Goal: Information Seeking & Learning: Find specific page/section

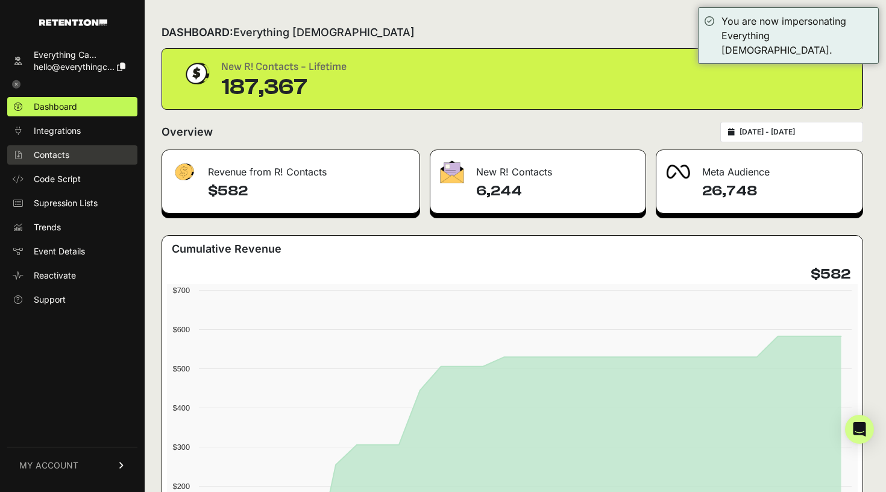
click at [69, 160] on span "Contacts" at bounding box center [52, 155] width 36 height 12
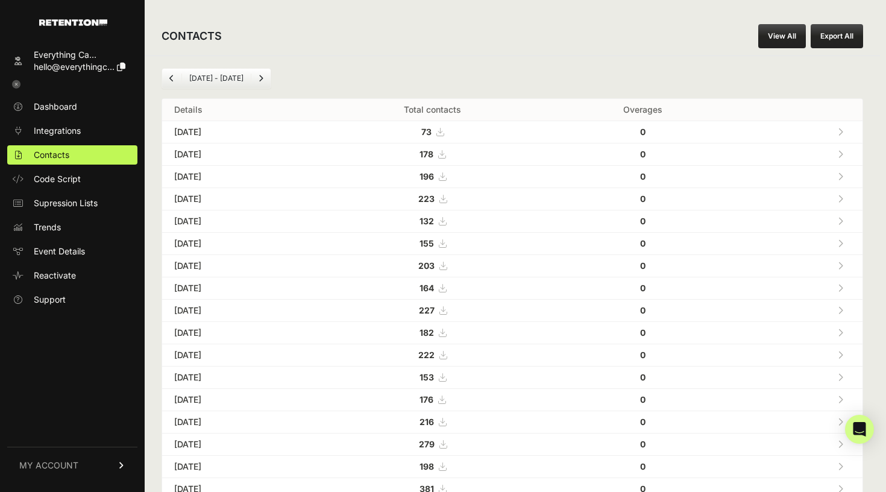
click at [784, 42] on link "View All" at bounding box center [782, 36] width 48 height 24
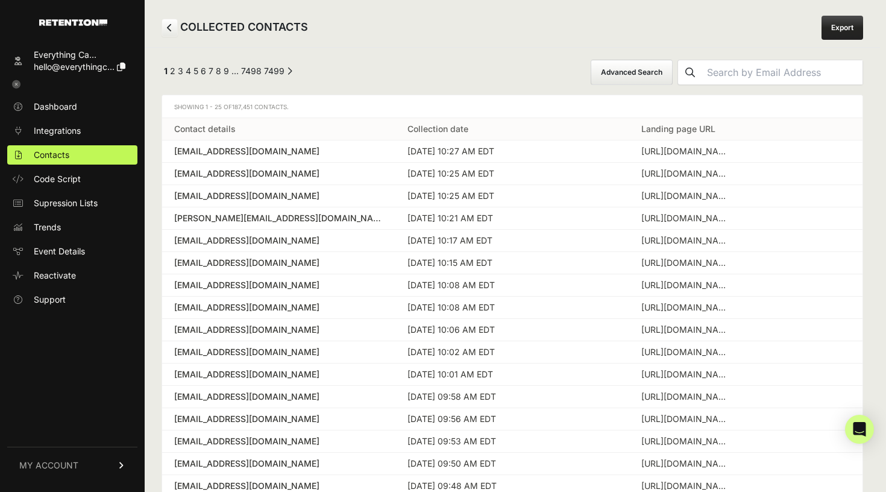
scroll to position [2, 0]
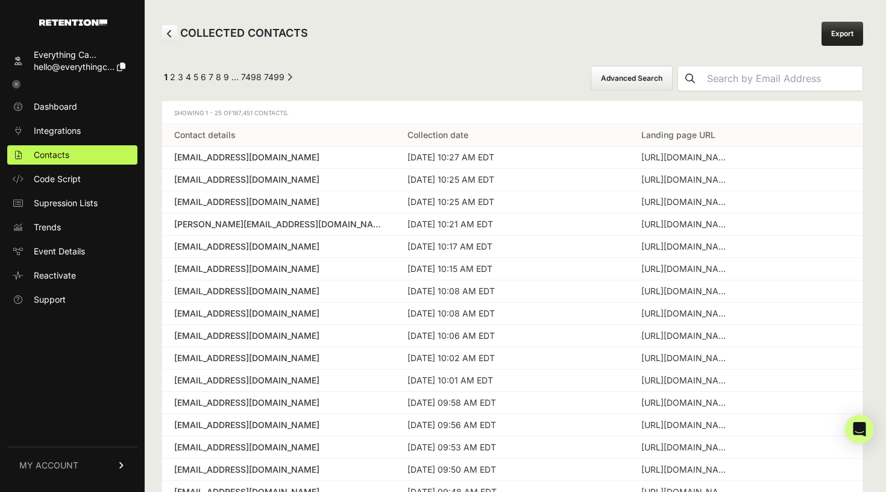
click at [630, 79] on button "Advanced Search" at bounding box center [631, 78] width 82 height 25
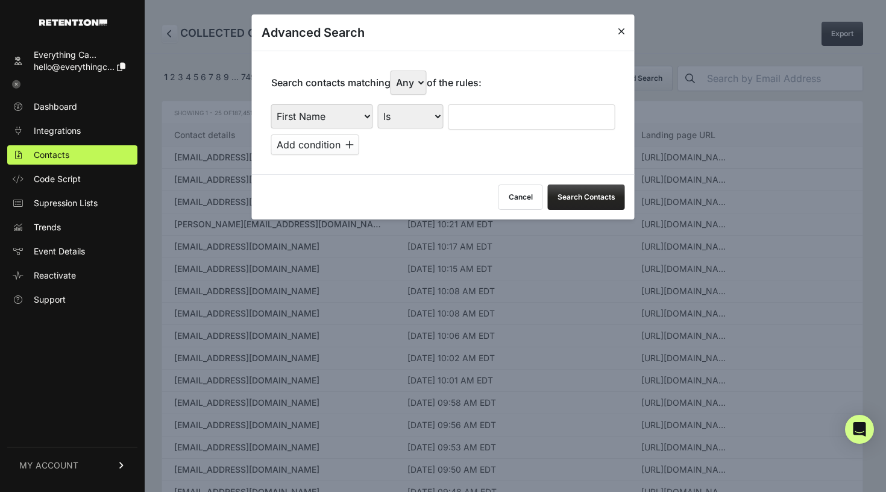
select select "true"
select select "landing_page_domain"
select select "contains"
click at [510, 104] on input "text" at bounding box center [531, 116] width 167 height 25
type input "sacred"
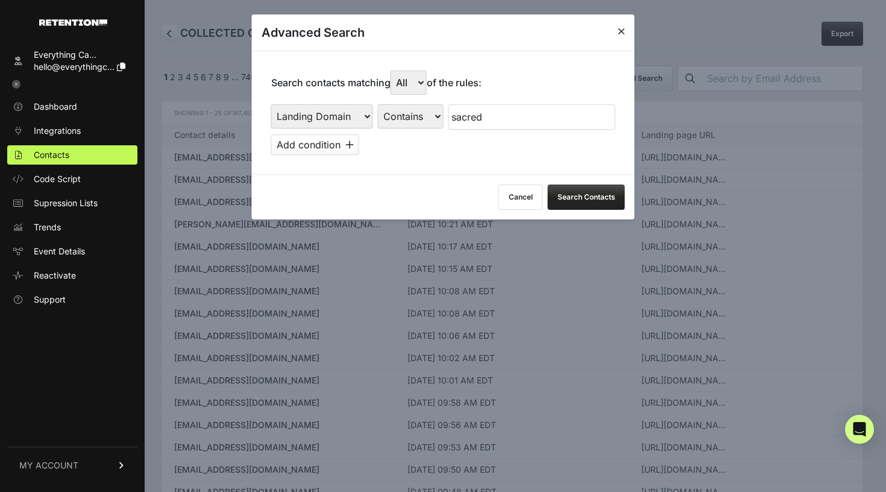
click at [466, 163] on div "Search contacts matching Any All of the rules: First Name Last Name State City …" at bounding box center [443, 113] width 383 height 124
click at [347, 140] on icon at bounding box center [349, 145] width 8 height 10
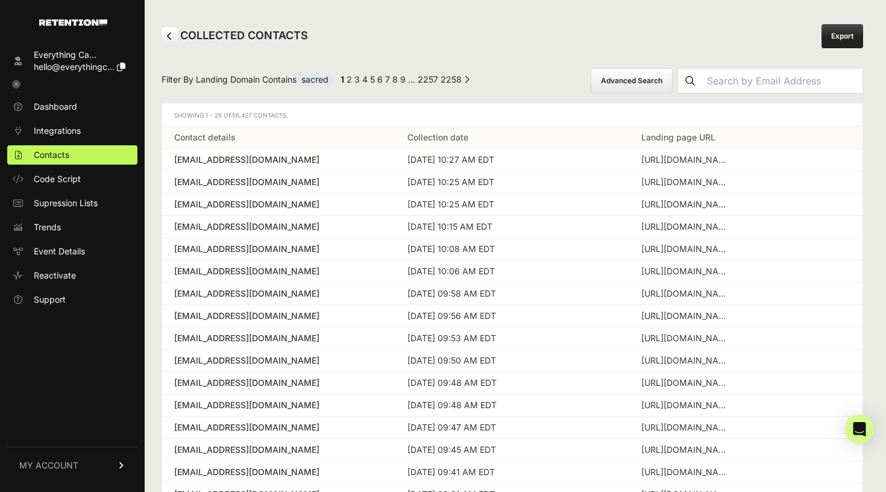
click at [637, 81] on button "Advanced Search" at bounding box center [631, 80] width 82 height 25
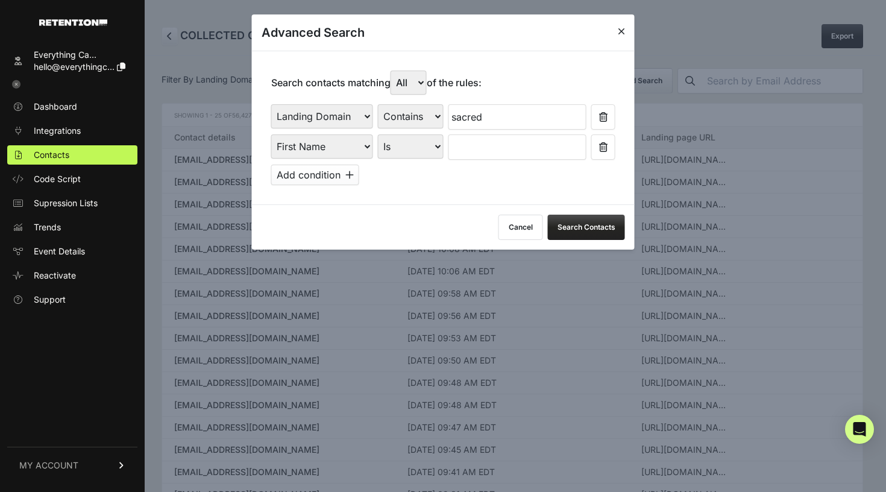
select select "file_date"
select select "is_between"
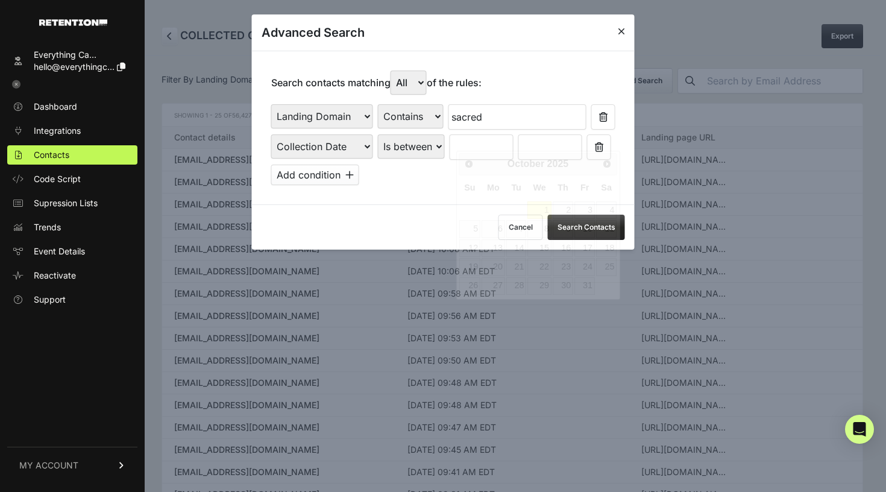
click at [480, 144] on input "text" at bounding box center [481, 146] width 64 height 25
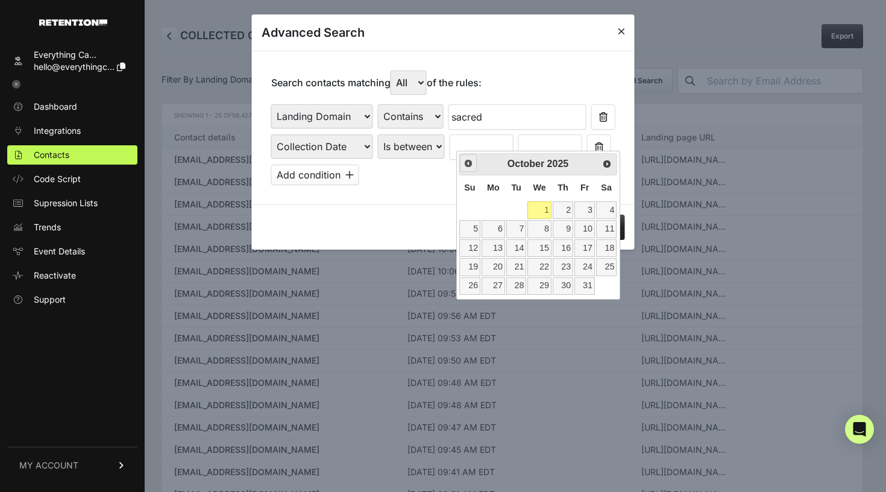
click at [467, 169] on link "Prev" at bounding box center [468, 162] width 17 height 17
click at [493, 210] on link "1" at bounding box center [492, 209] width 23 height 17
type input "[DATE]"
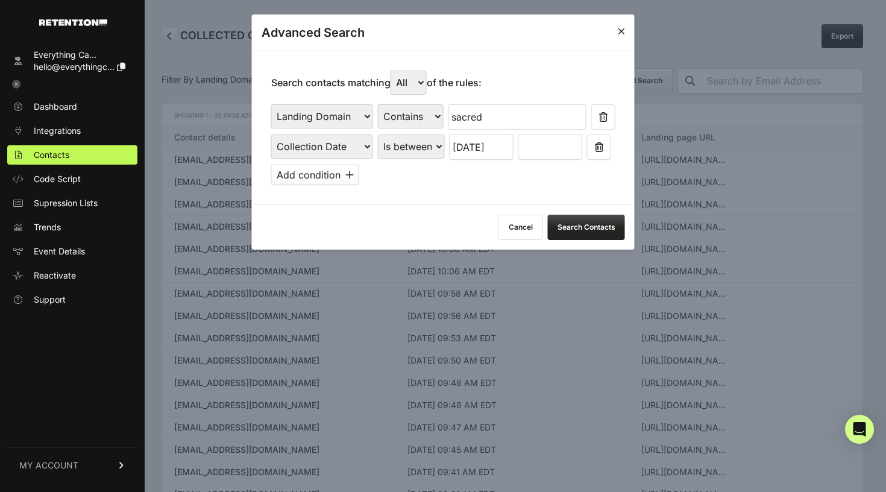
click at [546, 138] on input "text" at bounding box center [550, 146] width 64 height 25
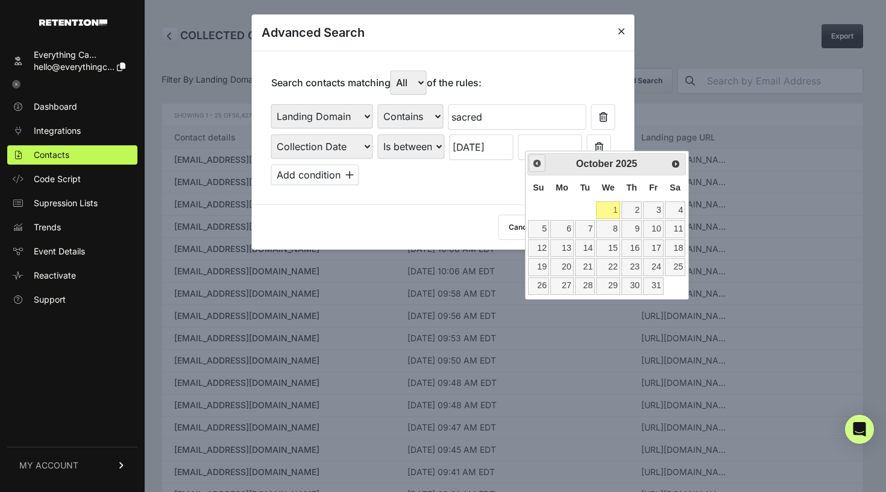
click at [530, 164] on link "Prev" at bounding box center [536, 162] width 17 height 17
click at [584, 281] on link "30" at bounding box center [585, 285] width 20 height 17
type input "[DATE]"
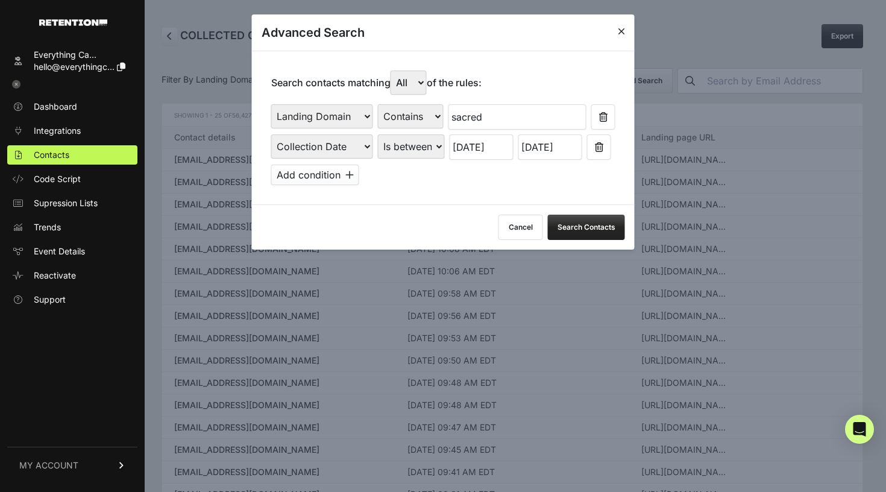
click at [573, 214] on button "Search Contacts" at bounding box center [586, 226] width 77 height 25
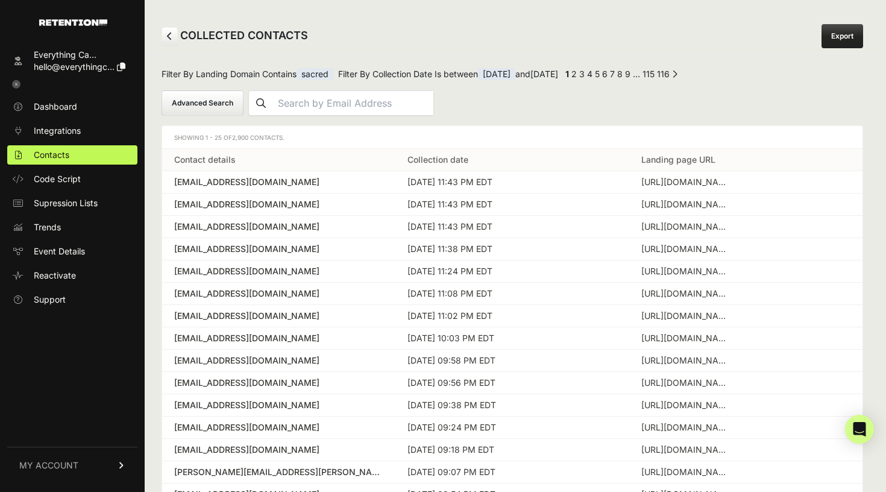
click at [669, 73] on link "116" at bounding box center [663, 74] width 13 height 10
click at [654, 75] on link "111" at bounding box center [648, 74] width 11 height 10
drag, startPoint x: 249, startPoint y: 139, endPoint x: 233, endPoint y: 138, distance: 15.7
click at [233, 138] on span "2,900 Contacts." at bounding box center [258, 137] width 52 height 7
copy span "2,900"
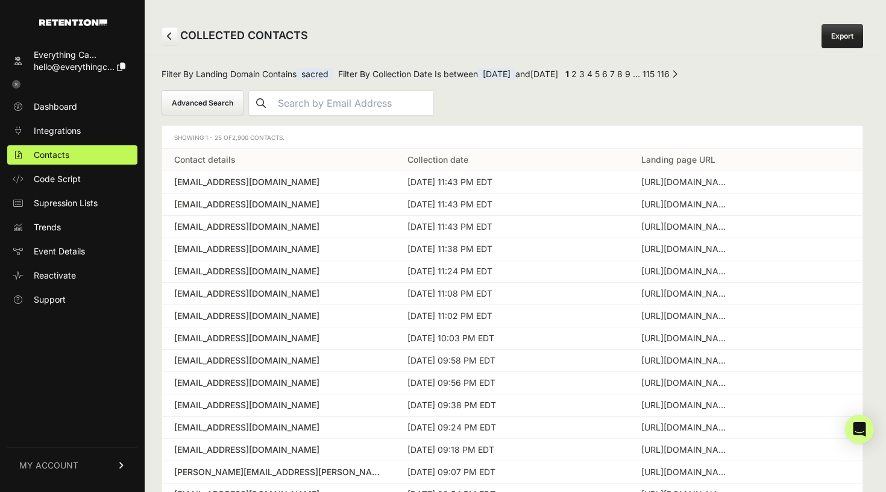
click at [188, 111] on button "Advanced Search" at bounding box center [202, 102] width 82 height 25
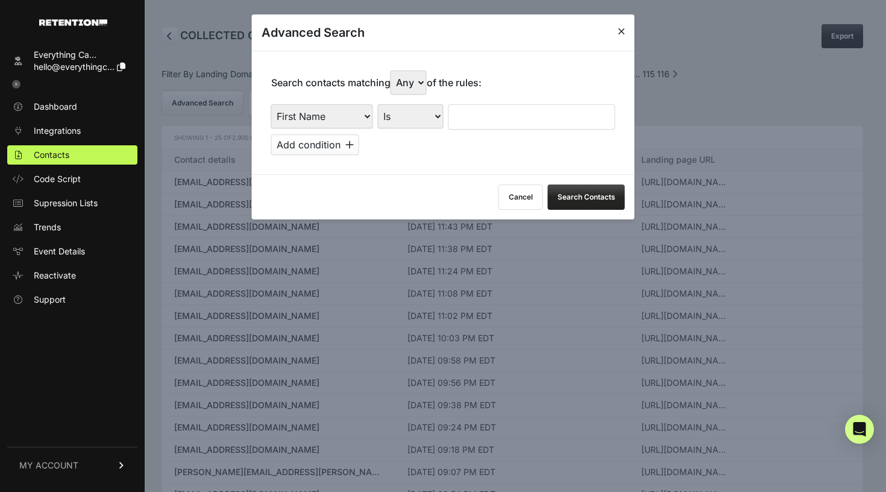
select select "landing_page_domain"
select select "contains"
click at [498, 104] on input "text" at bounding box center [531, 116] width 167 height 25
type input "every"
click at [400, 148] on div "Search contacts matching Any All of the rules: First Name Last Name State City …" at bounding box center [443, 113] width 383 height 124
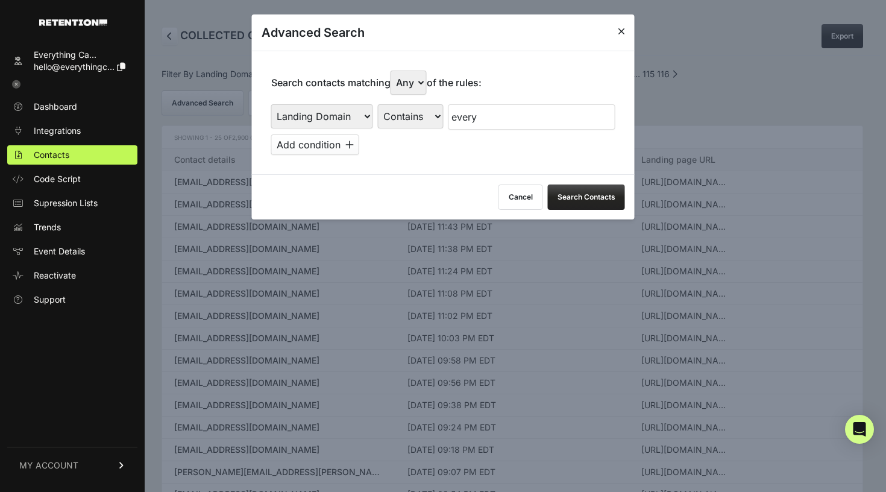
click at [305, 139] on button "Add condition" at bounding box center [315, 144] width 88 height 20
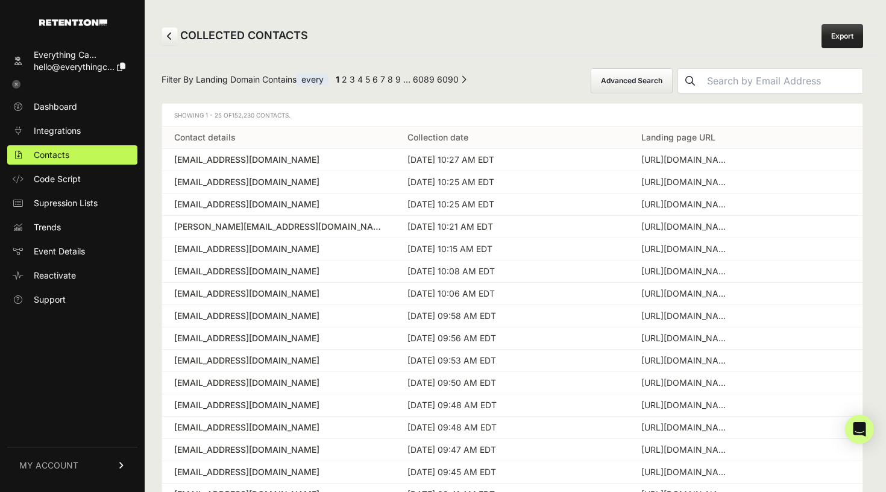
click at [637, 86] on button "Advanced Search" at bounding box center [631, 80] width 82 height 25
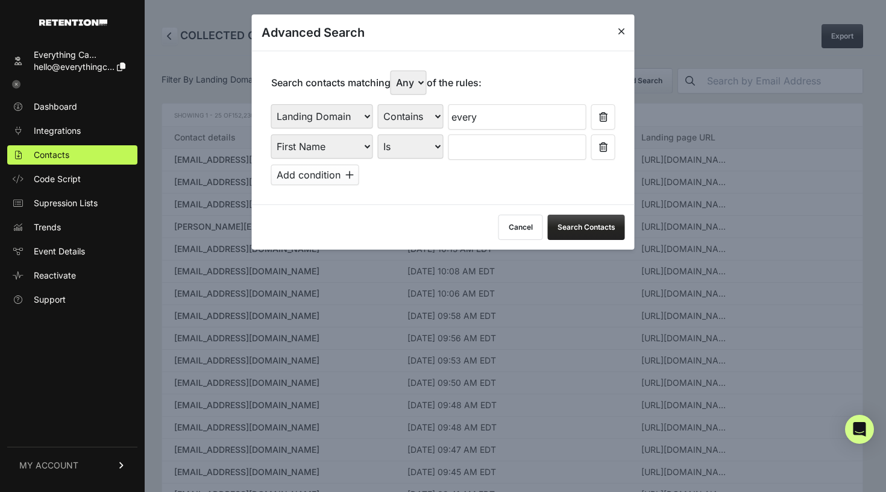
select select "file_date"
select select "is_between"
click at [477, 142] on input "text" at bounding box center [481, 146] width 64 height 25
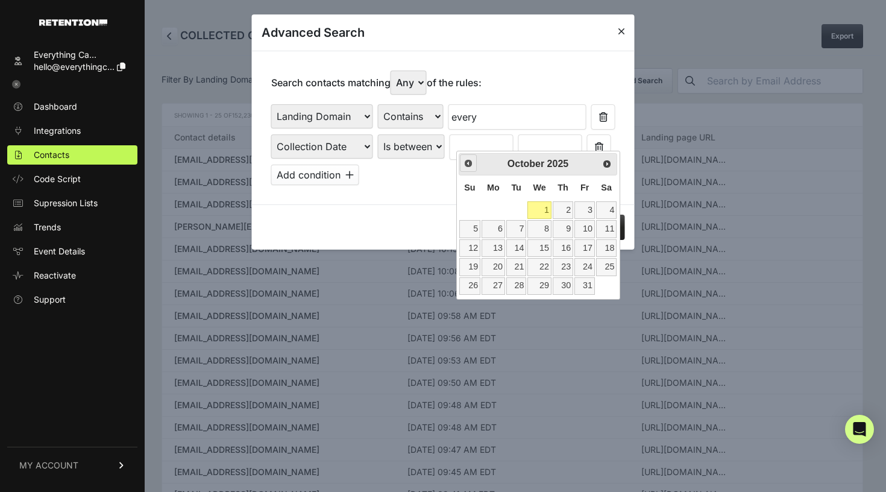
click at [468, 167] on span "Prev" at bounding box center [468, 163] width 10 height 10
click at [487, 208] on link "1" at bounding box center [492, 209] width 23 height 17
type input "[DATE]"
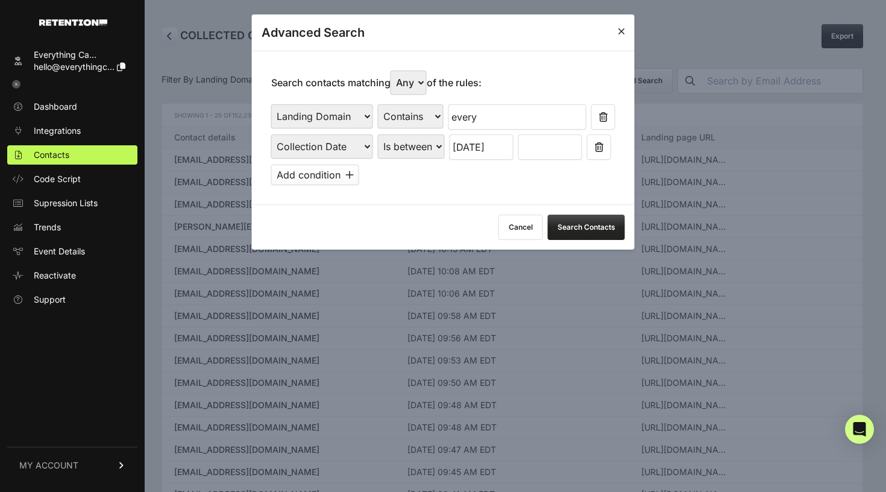
click at [542, 139] on input "text" at bounding box center [550, 146] width 64 height 25
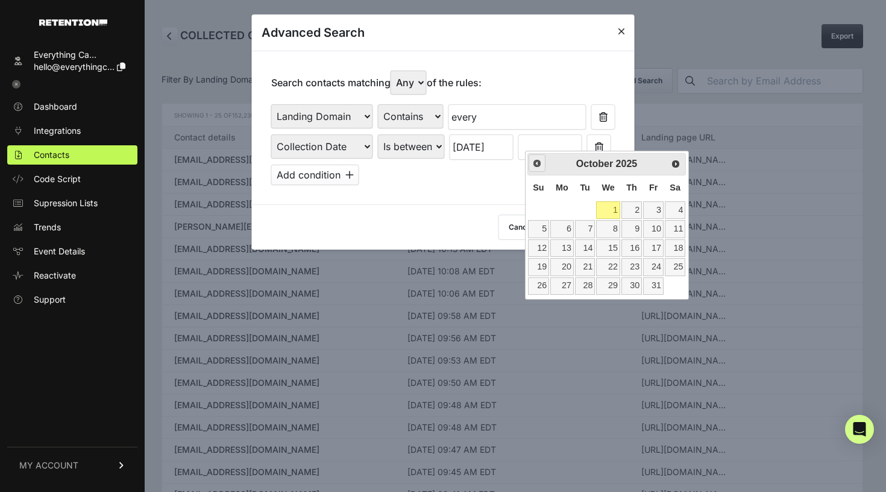
click at [537, 164] on span "Prev" at bounding box center [537, 163] width 10 height 10
click at [578, 281] on link "30" at bounding box center [585, 285] width 20 height 17
type input "[DATE]"
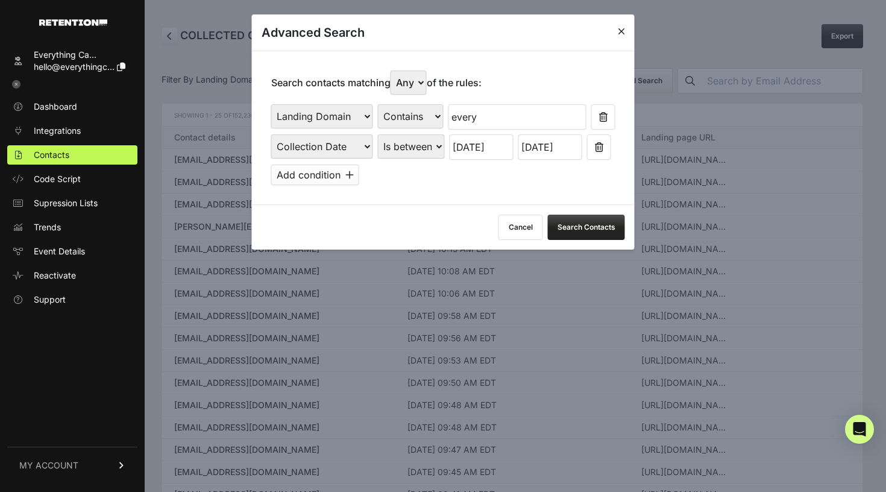
click at [607, 218] on button "Search Contacts" at bounding box center [586, 226] width 77 height 25
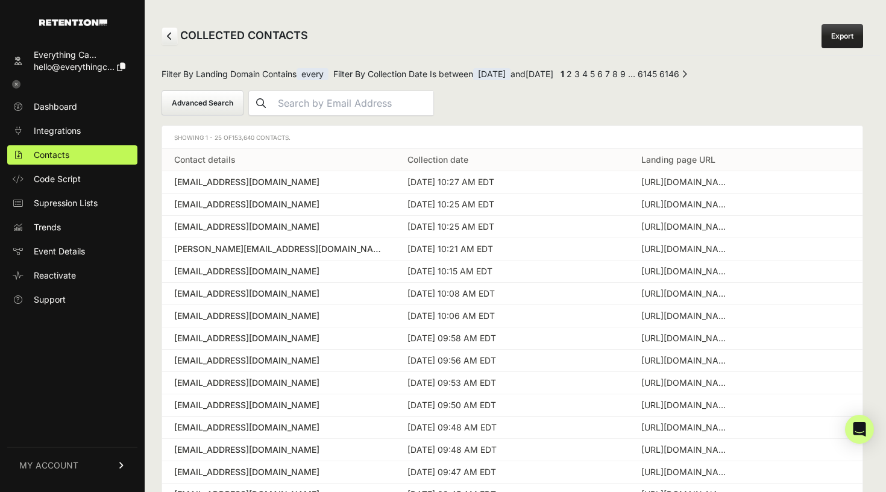
drag, startPoint x: 255, startPoint y: 136, endPoint x: 232, endPoint y: 136, distance: 23.5
click at [232, 136] on span "Showing 1 - 25 of 153,640 Contacts." at bounding box center [232, 137] width 116 height 7
click at [213, 103] on button "Advanced Search" at bounding box center [202, 102] width 82 height 25
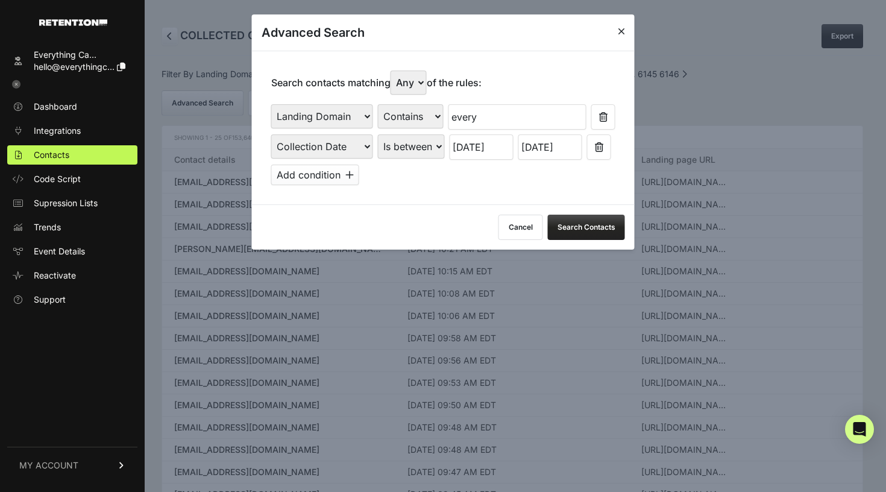
select select "true"
click at [568, 222] on button "Search Contacts" at bounding box center [586, 226] width 77 height 25
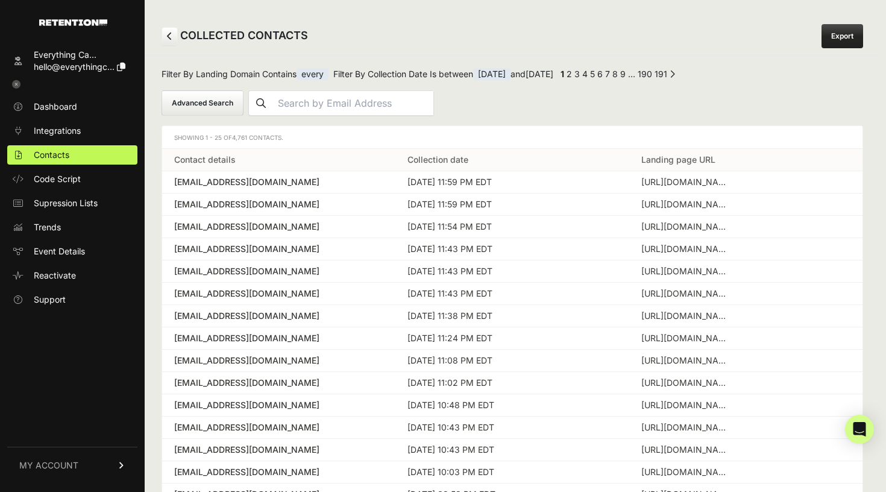
click at [195, 105] on button "Advanced Search" at bounding box center [202, 102] width 82 height 25
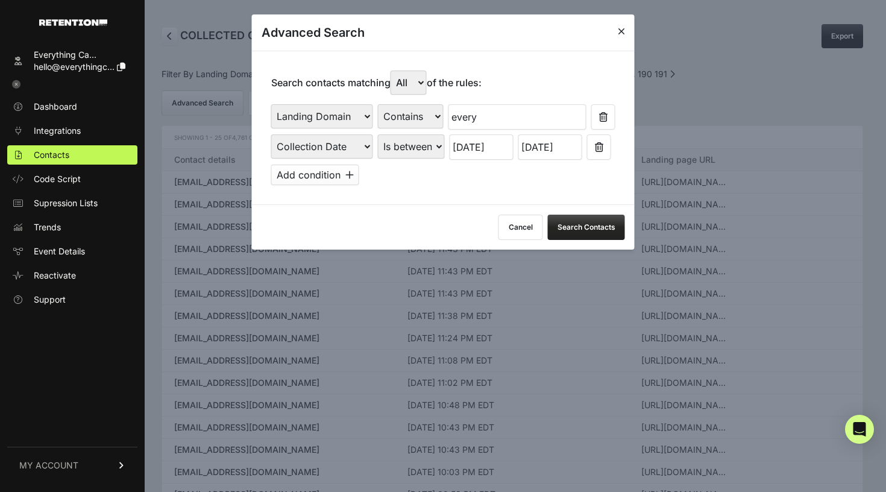
click at [573, 217] on button "Search Contacts" at bounding box center [586, 226] width 77 height 25
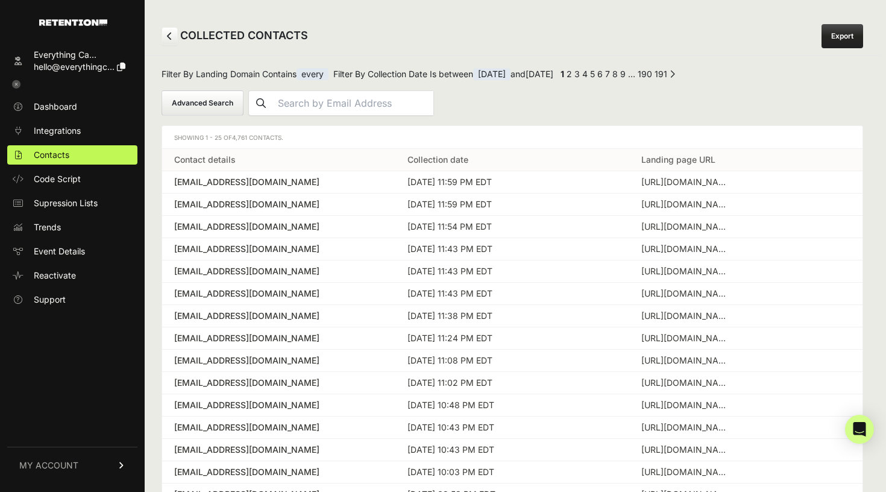
drag, startPoint x: 246, startPoint y: 137, endPoint x: 233, endPoint y: 137, distance: 13.3
click at [233, 137] on span "4,761 Contacts." at bounding box center [257, 137] width 51 height 7
click at [301, 133] on div "Showing 1 - 25 of 4,761 Contacts." at bounding box center [512, 137] width 700 height 23
click at [214, 103] on button "Advanced Search" at bounding box center [202, 102] width 82 height 25
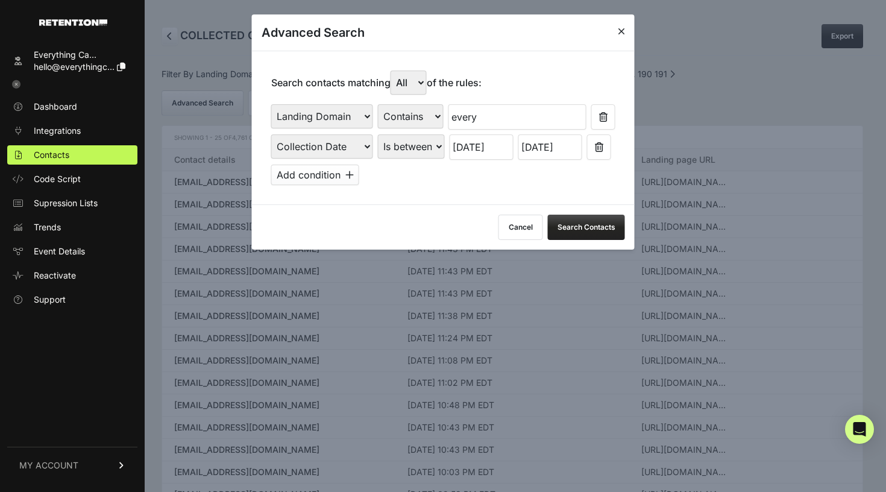
drag, startPoint x: 484, startPoint y: 115, endPoint x: 451, endPoint y: 114, distance: 33.7
click at [451, 114] on div "First Name Last Name State City Email Email Domain Landing Domain Landing Page …" at bounding box center [443, 116] width 344 height 25
click at [468, 112] on input "every" at bounding box center [517, 116] width 138 height 25
type input "sacred"
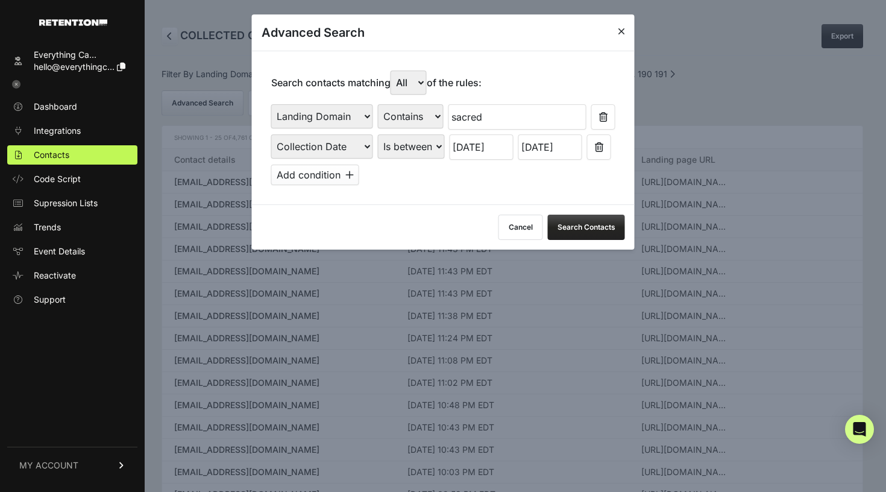
click at [572, 217] on button "Search Contacts" at bounding box center [586, 226] width 77 height 25
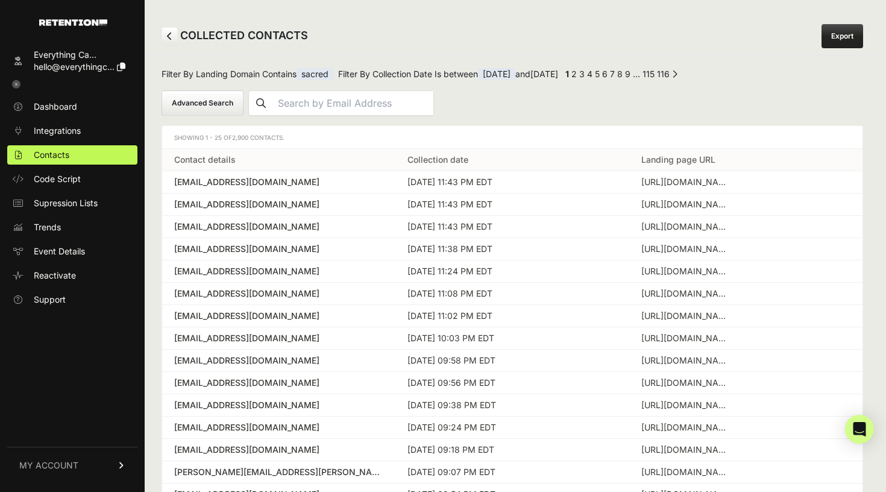
click at [76, 469] on span "MY ACCOUNT" at bounding box center [48, 465] width 59 height 12
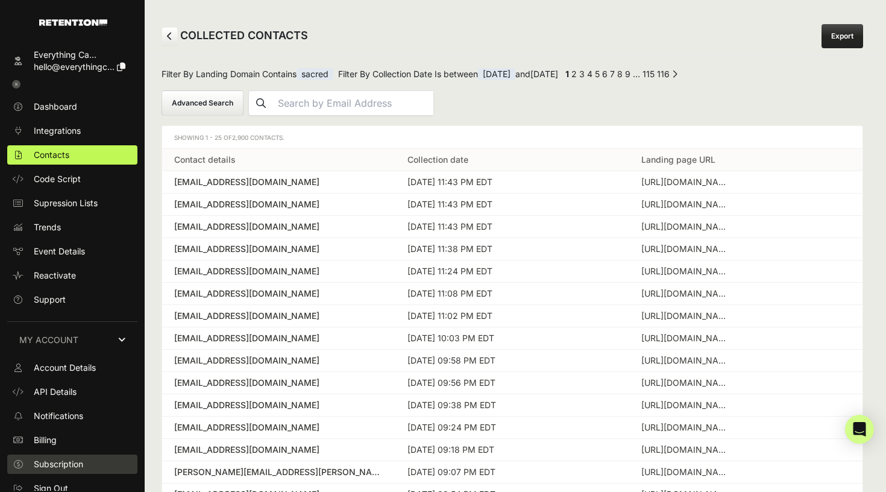
scroll to position [7, 0]
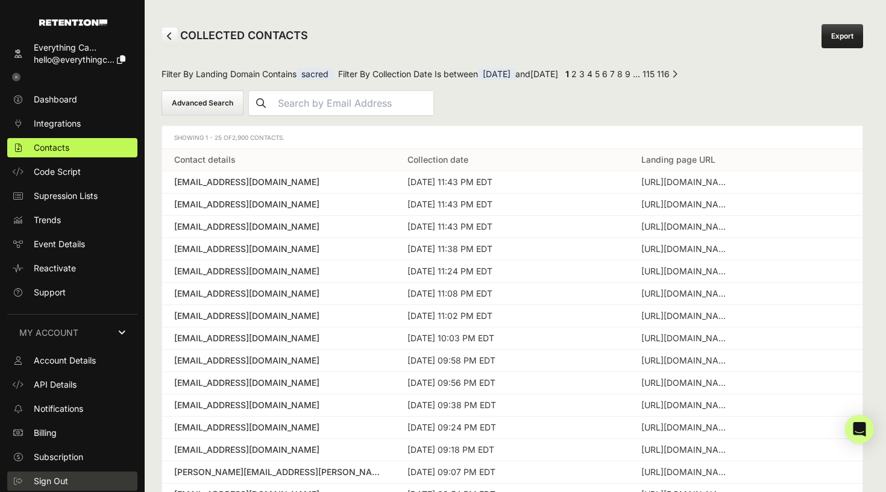
click at [71, 482] on link "Sign Out" at bounding box center [72, 480] width 130 height 19
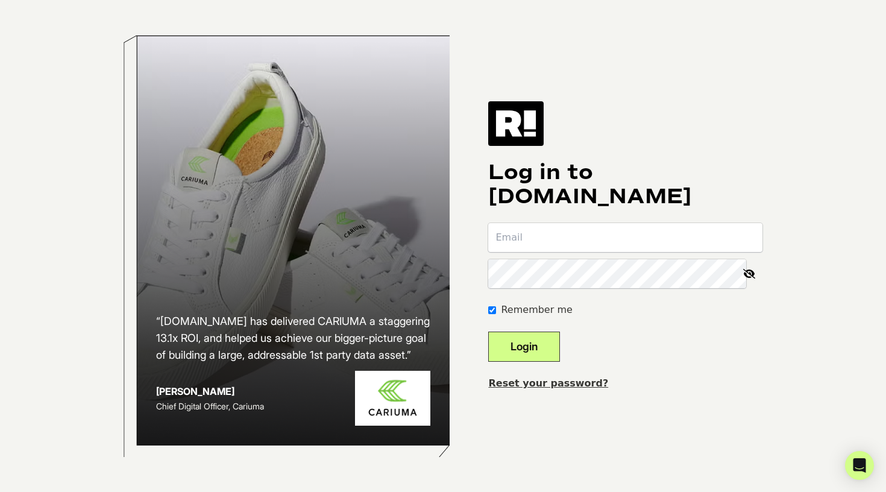
type input "[EMAIL_ADDRESS][DOMAIN_NAME]"
